Goal: Check status: Check status

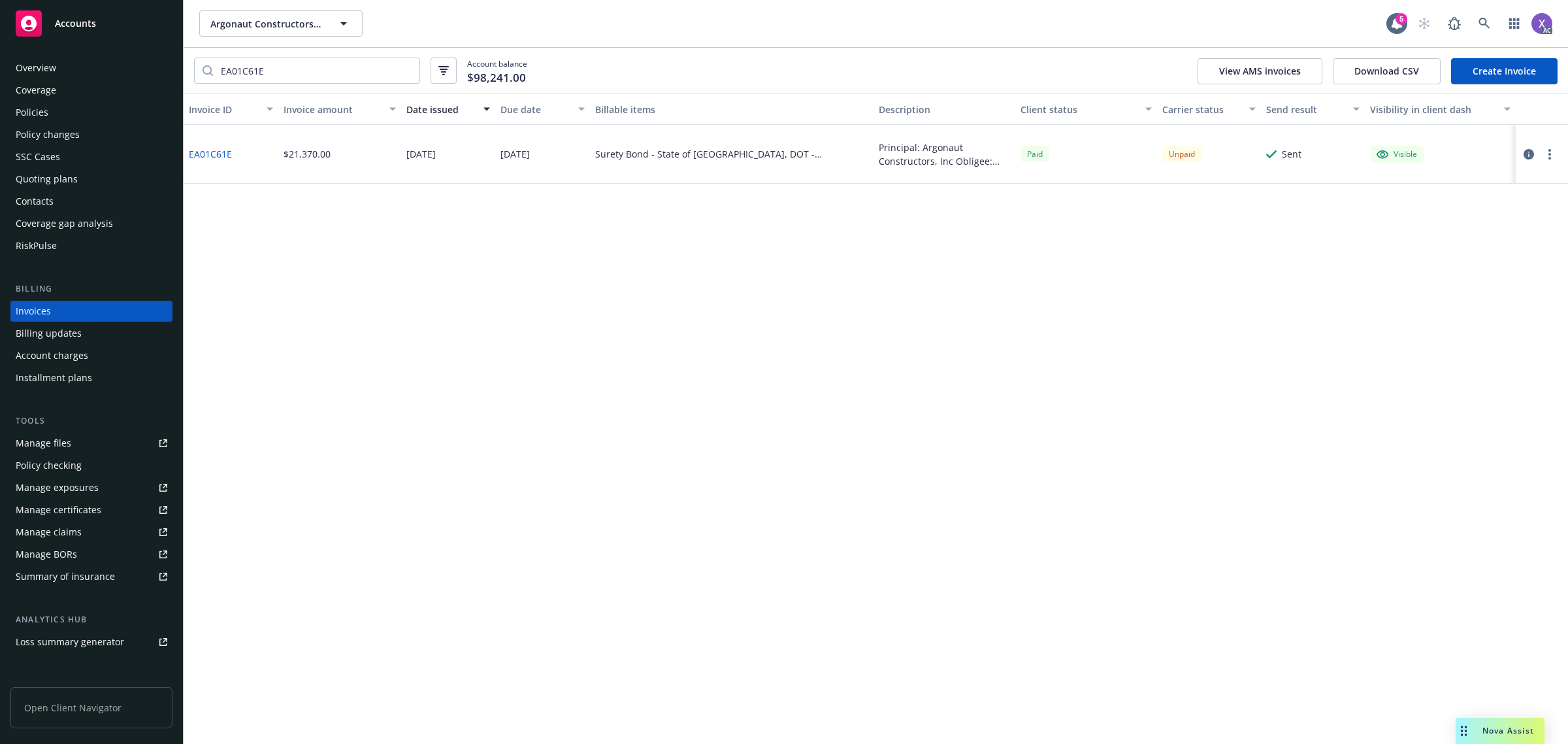
click at [636, 550] on div "Invoice ID Invoice amount Date issued Due date Billable items Description Clien…" at bounding box center [876, 419] width 1385 height 651
click at [767, 481] on div "Invoice ID Invoice amount Date issued Due date Billable items Description Clien…" at bounding box center [876, 419] width 1385 height 651
click at [1485, 24] on icon at bounding box center [1484, 23] width 11 height 11
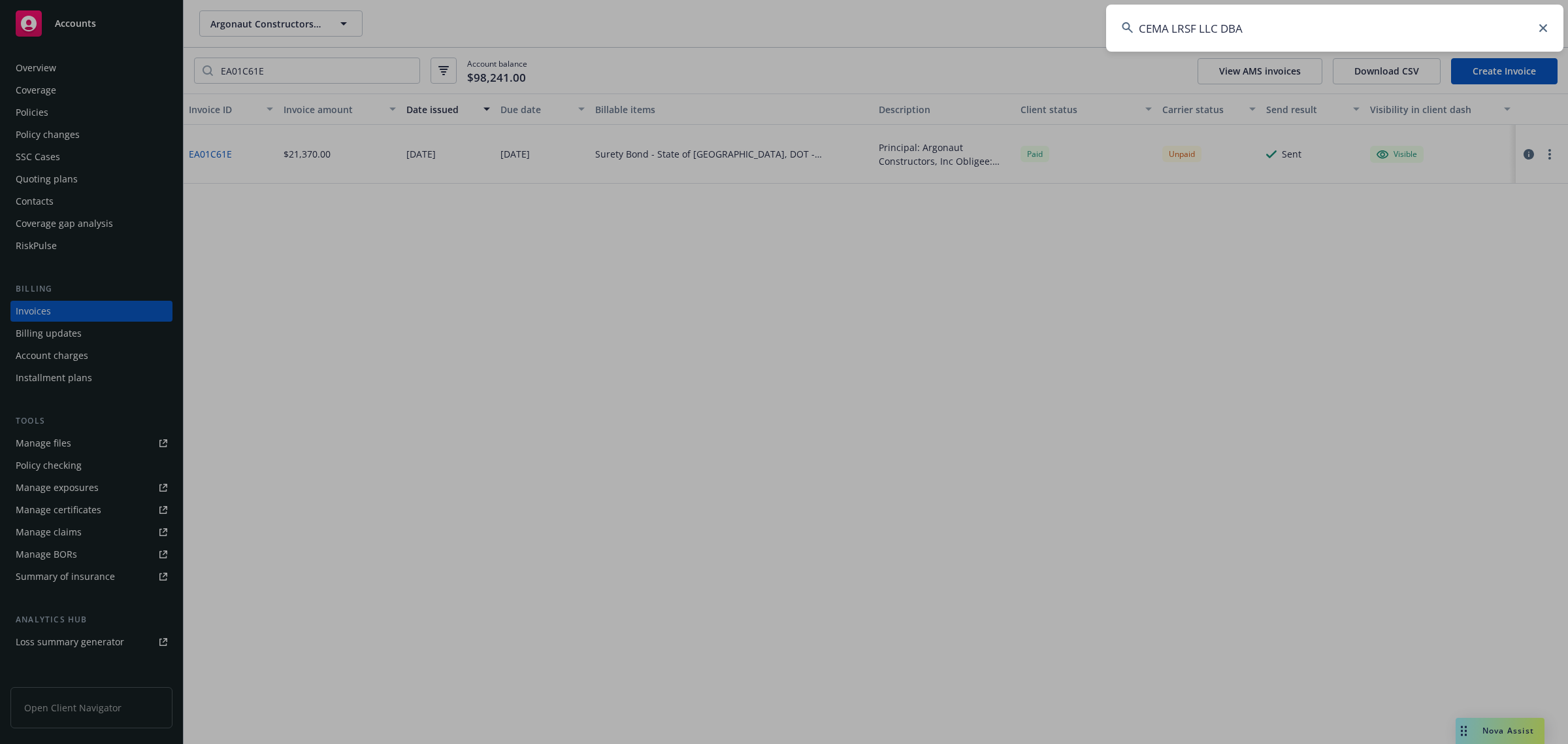
click at [1434, 27] on input "CEMA LRSF LLC DBA" at bounding box center [1335, 28] width 457 height 47
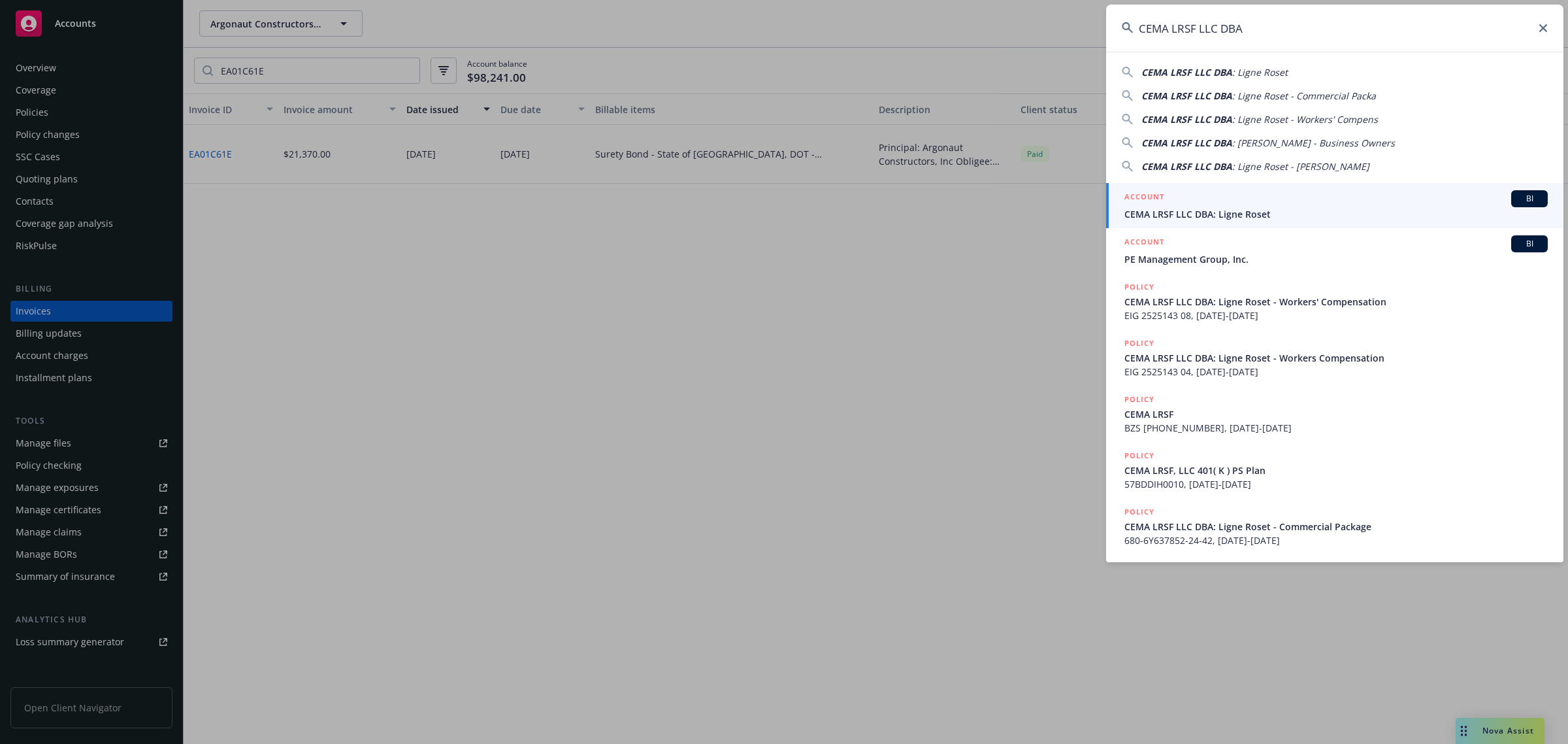
type input "CEMA LRSF LLC DBA"
click at [1256, 217] on span "CEMA LRSF LLC DBA: Ligne Roset" at bounding box center [1336, 214] width 424 height 14
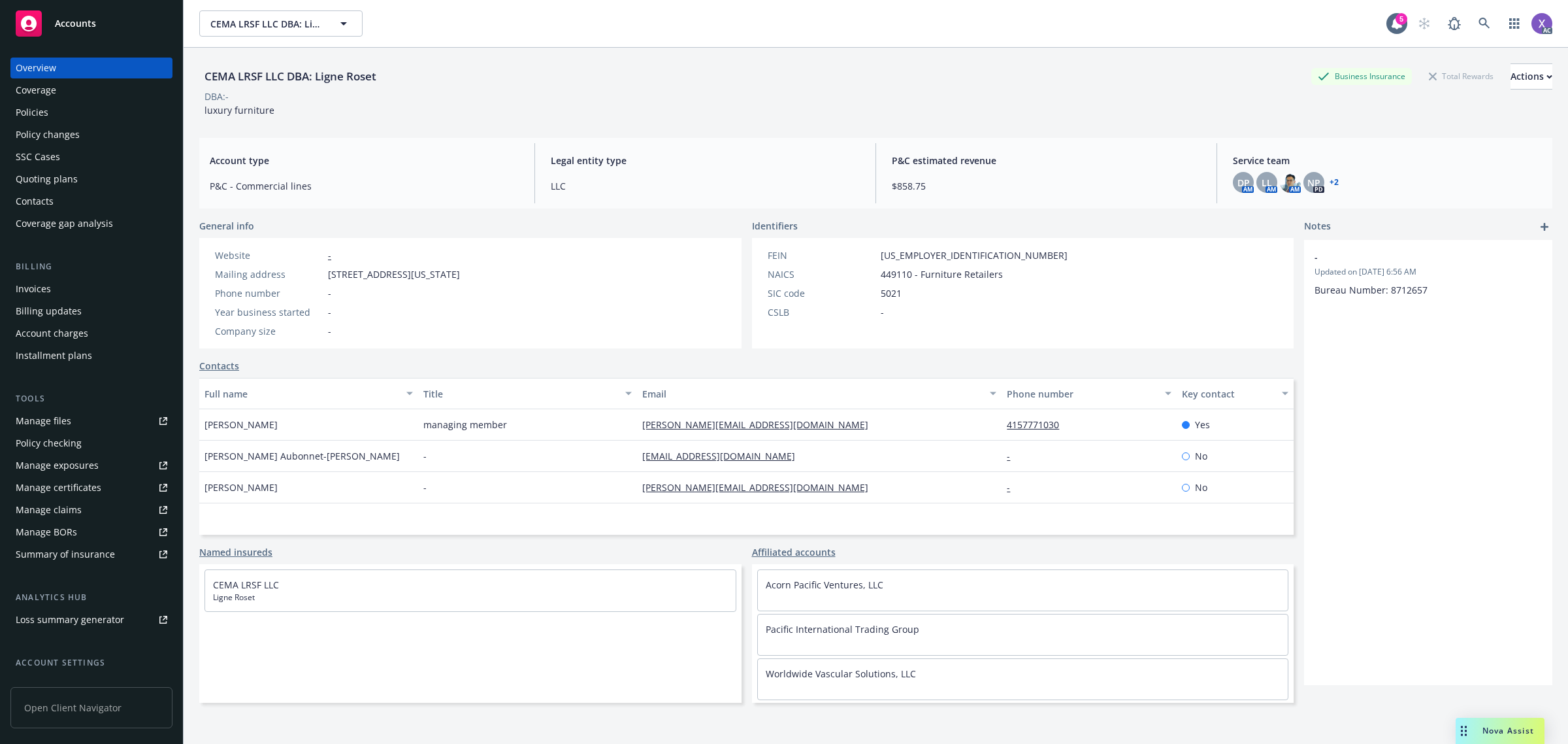
click at [33, 288] on div "Invoices" at bounding box center [33, 289] width 35 height 21
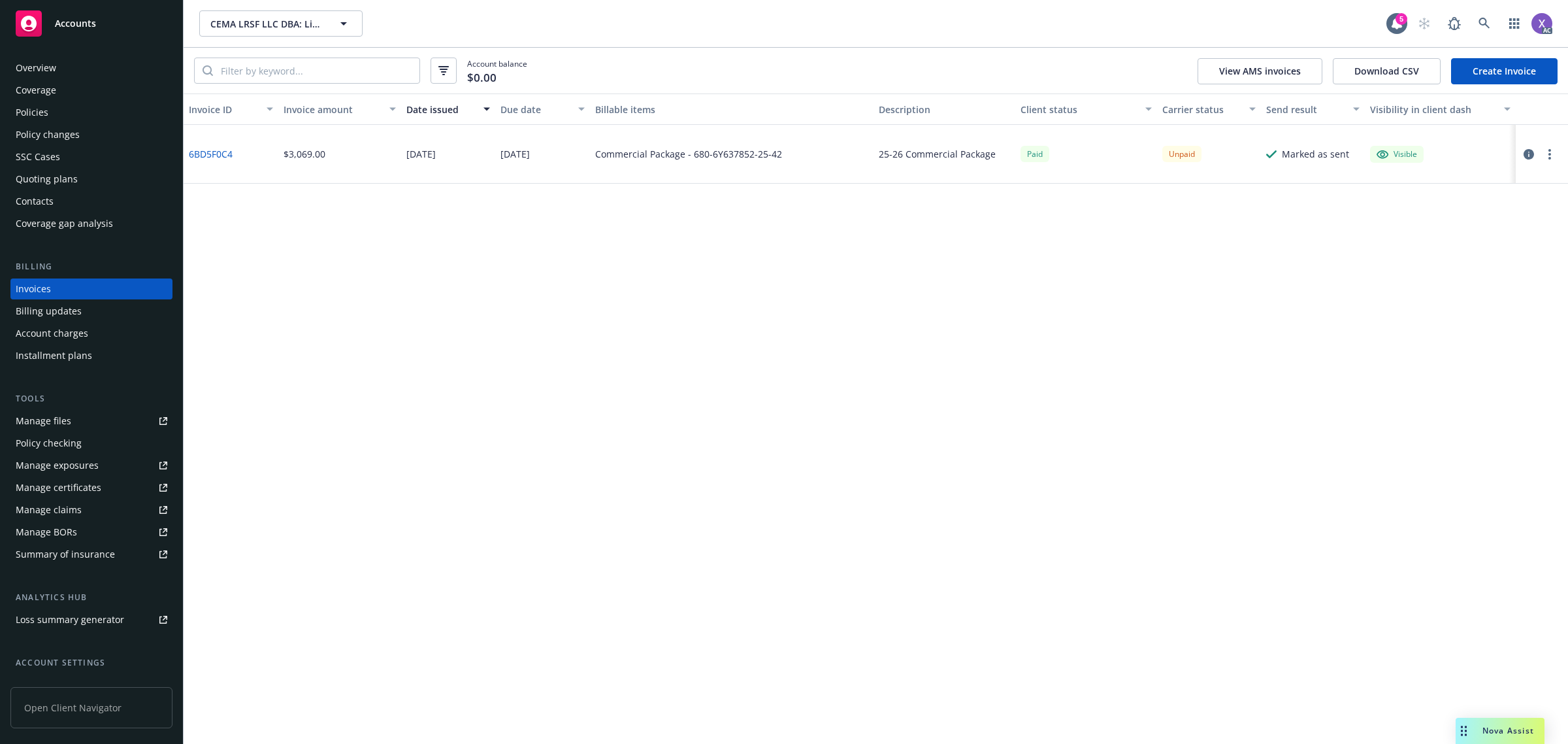
click at [1526, 154] on icon "button" at bounding box center [1529, 154] width 11 height 11
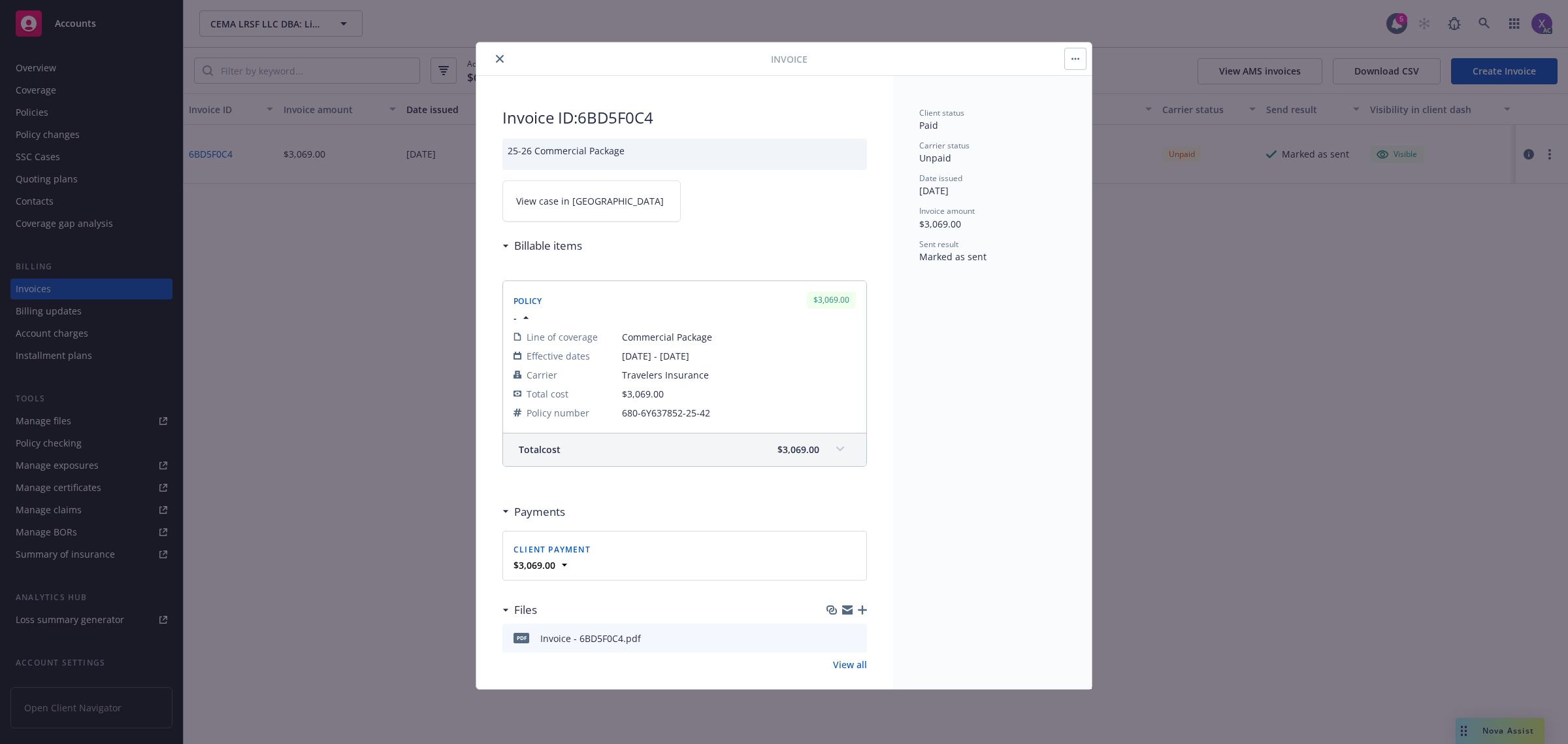
click at [524, 200] on span "View case in [GEOGRAPHIC_DATA]" at bounding box center [590, 200] width 148 height 14
